Goal: Use online tool/utility: Utilize a website feature to perform a specific function

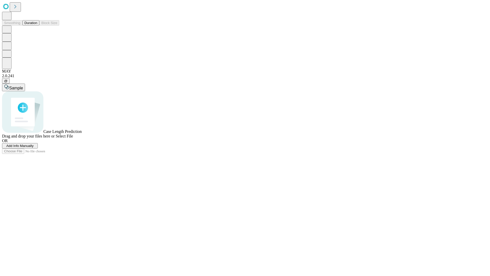
click at [37, 26] on button "Duration" at bounding box center [30, 22] width 17 height 5
click at [34, 147] on span "Add Info Manually" at bounding box center [19, 146] width 27 height 4
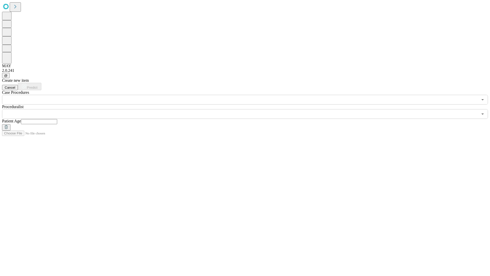
click at [57, 119] on input "text" at bounding box center [39, 121] width 36 height 5
type input "**"
click at [248, 109] on input "text" at bounding box center [240, 114] width 476 height 10
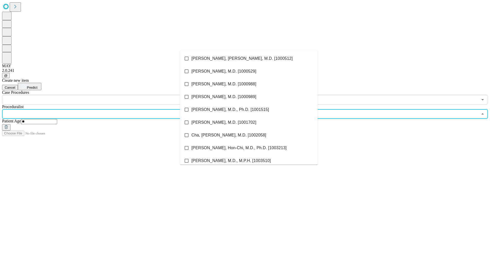
click at [249, 58] on li "[PERSON_NAME], [PERSON_NAME], M.D. [1000512]" at bounding box center [249, 58] width 138 height 13
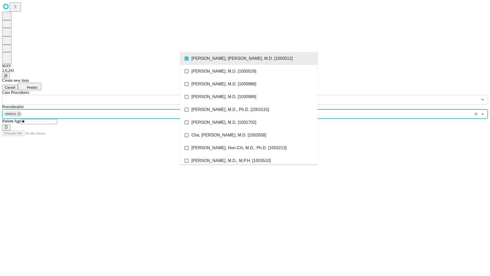
click at [107, 95] on input "text" at bounding box center [240, 100] width 476 height 10
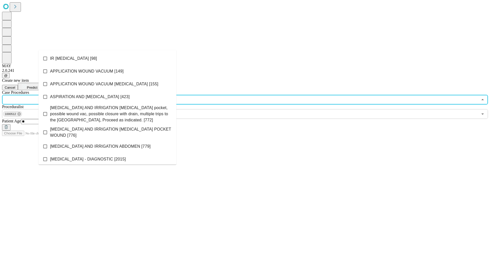
click at [107, 58] on li "IR [MEDICAL_DATA] [98]" at bounding box center [108, 58] width 138 height 13
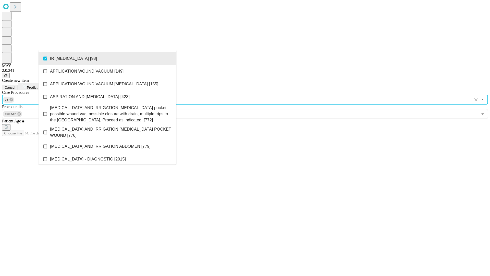
click at [37, 85] on span "Predict" at bounding box center [32, 87] width 10 height 4
